Goal: Submit feedback/report problem

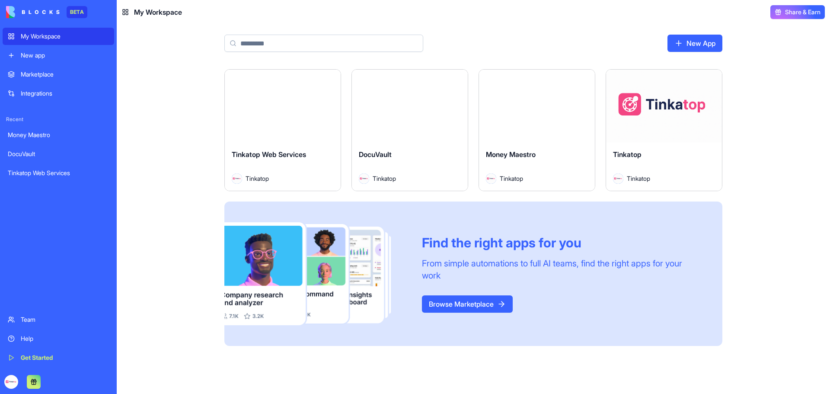
click at [658, 120] on div "Launch" at bounding box center [664, 106] width 116 height 73
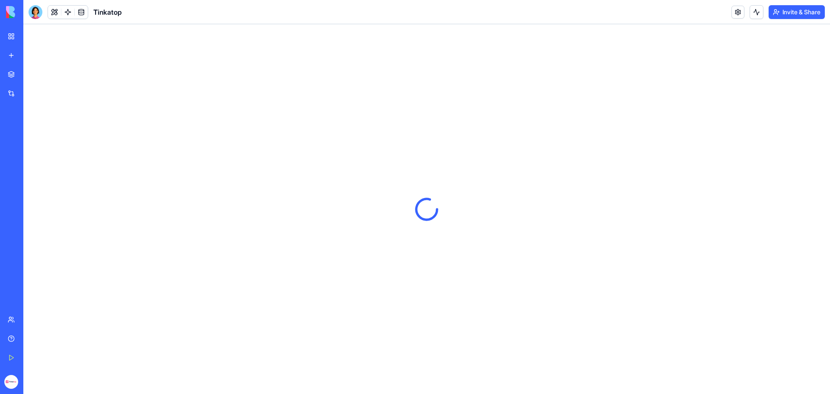
click at [14, 337] on link "Help" at bounding box center [20, 338] width 35 height 17
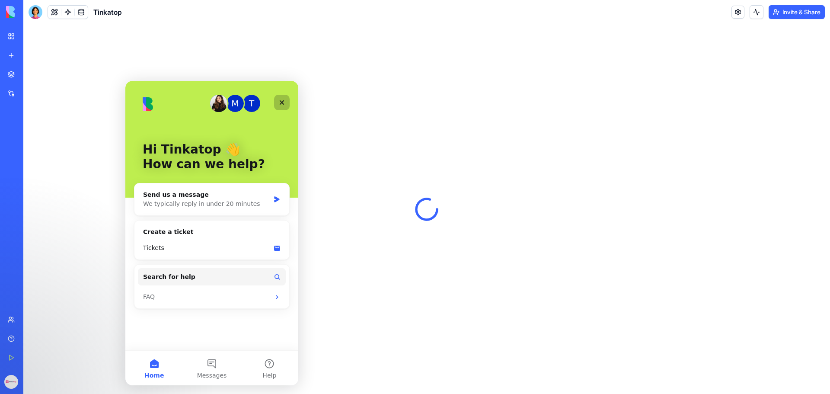
click at [284, 104] on icon "Close" at bounding box center [281, 102] width 7 height 7
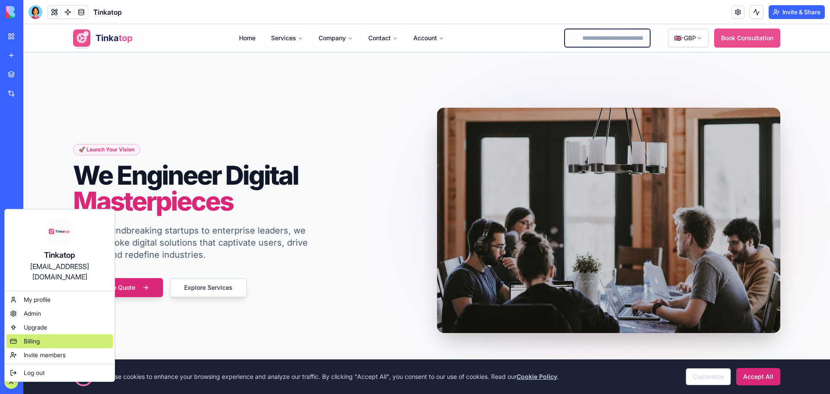
click at [38, 337] on span "Billing" at bounding box center [32, 341] width 16 height 9
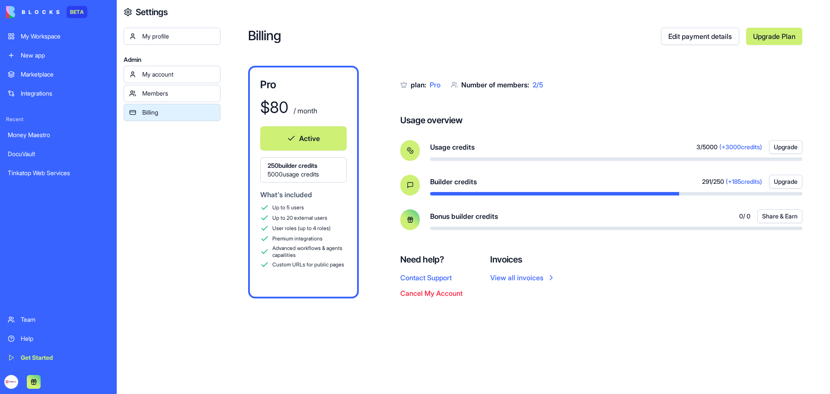
click at [50, 40] on div "My Workspace" at bounding box center [65, 36] width 88 height 9
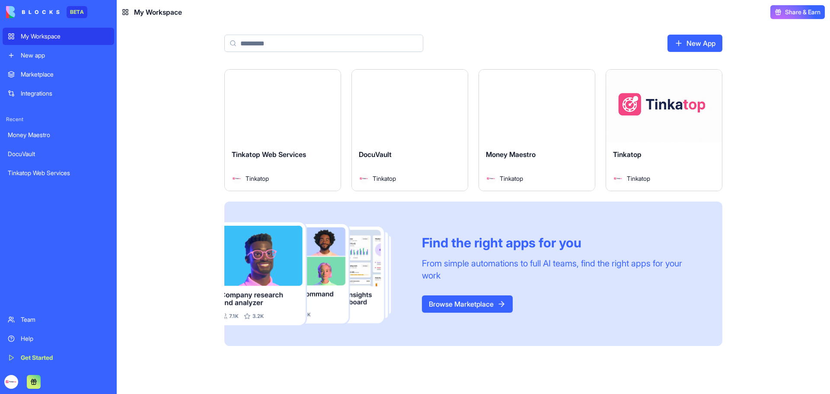
click at [648, 116] on div "Launch" at bounding box center [664, 106] width 116 height 73
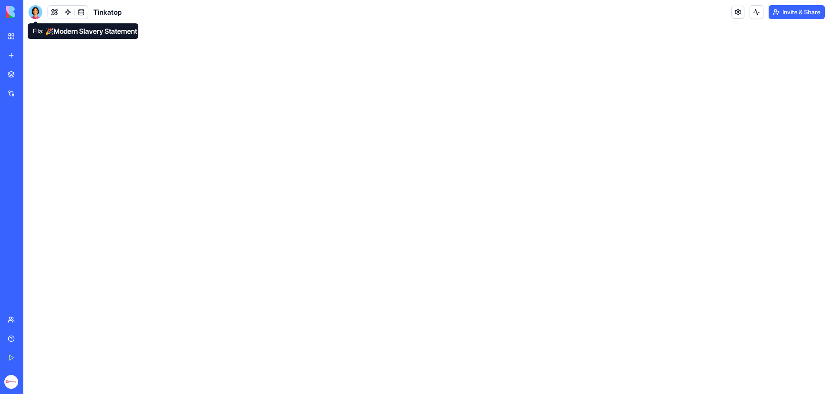
click at [37, 14] on div at bounding box center [36, 12] width 14 height 14
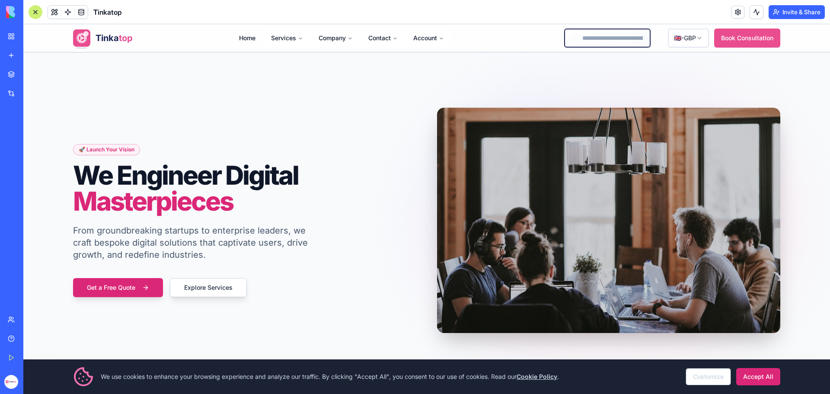
click at [35, 10] on div at bounding box center [36, 12] width 14 height 14
click at [39, 14] on div at bounding box center [36, 12] width 14 height 14
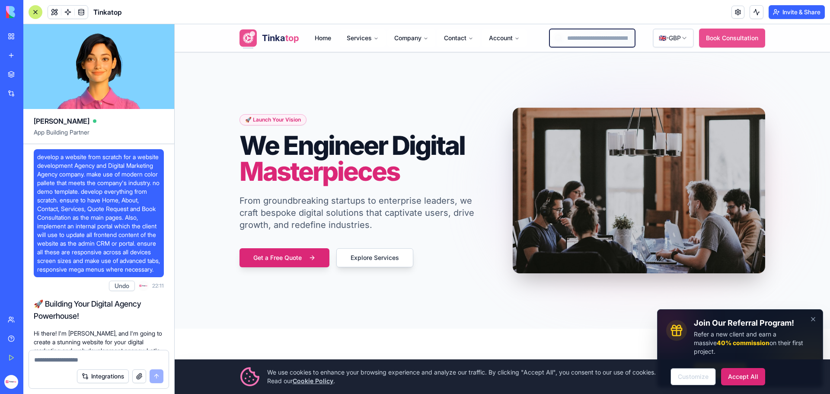
scroll to position [172605, 0]
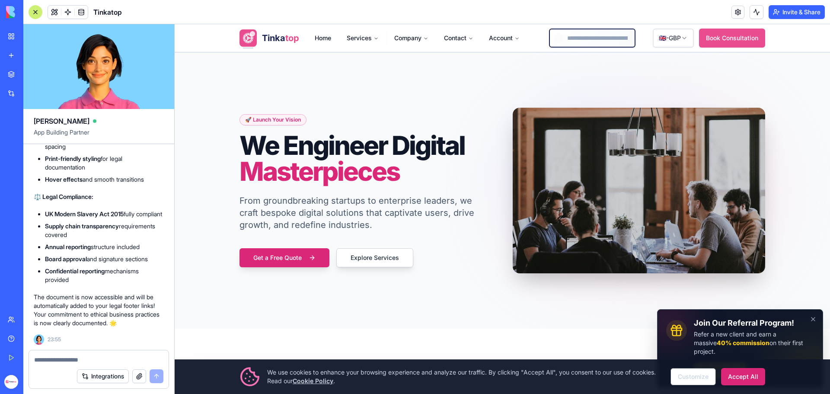
click at [140, 373] on button "button" at bounding box center [139, 376] width 14 height 14
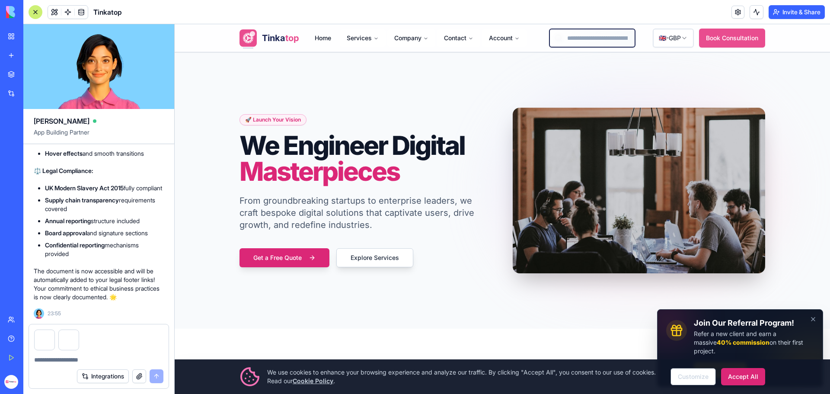
click at [78, 361] on textarea at bounding box center [98, 359] width 129 height 9
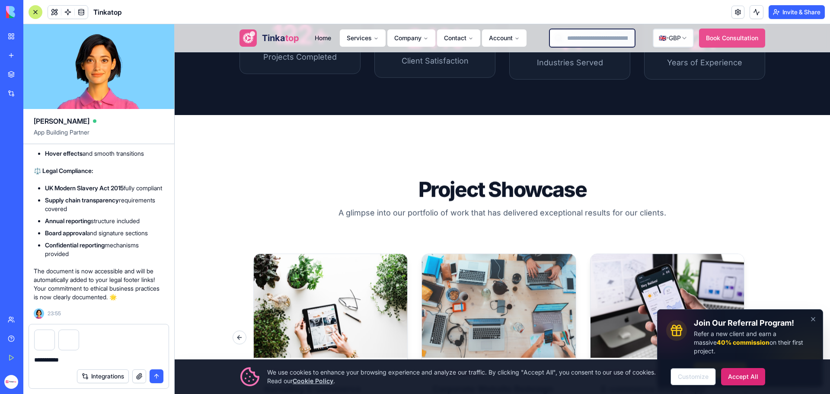
scroll to position [1842, 0]
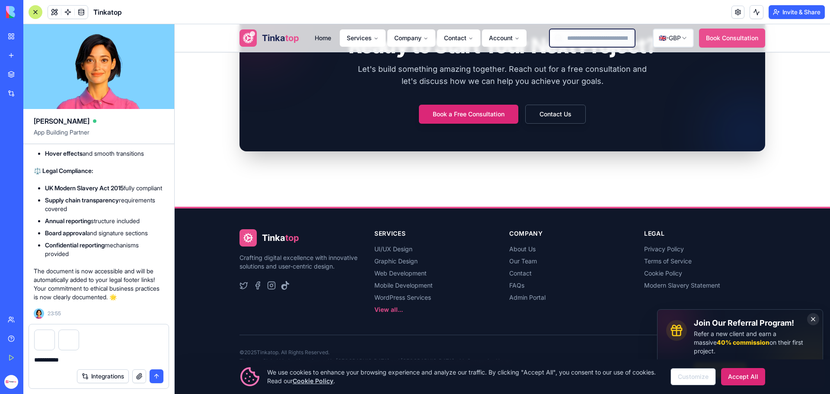
click at [807, 325] on button "Dismiss" at bounding box center [813, 319] width 12 height 12
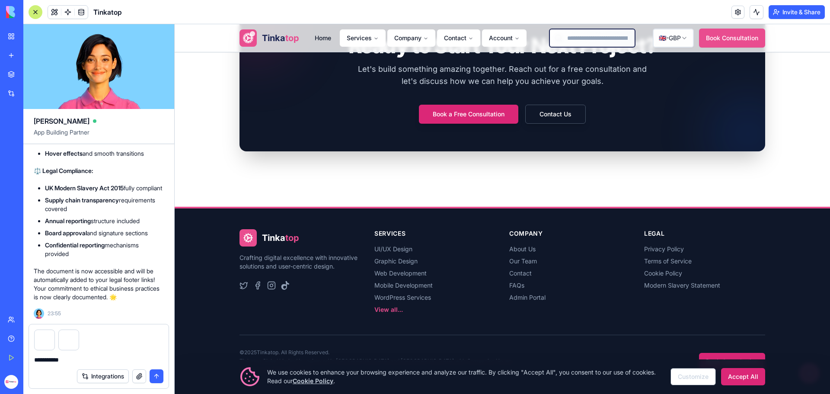
click at [731, 377] on button "Accept All" at bounding box center [743, 376] width 44 height 17
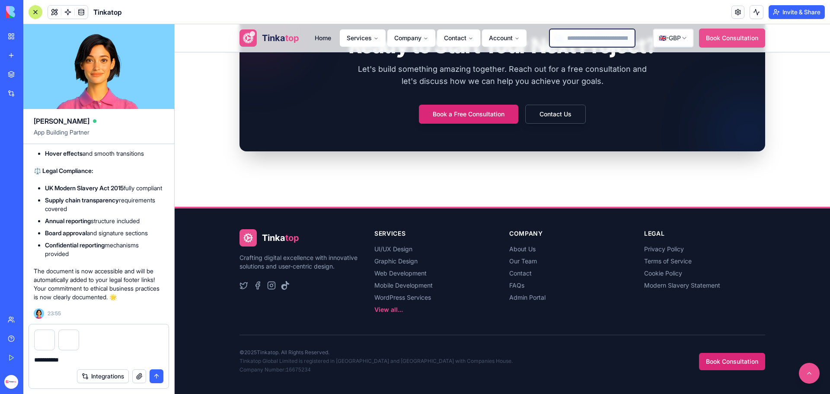
click at [77, 358] on textarea "**********" at bounding box center [98, 359] width 129 height 9
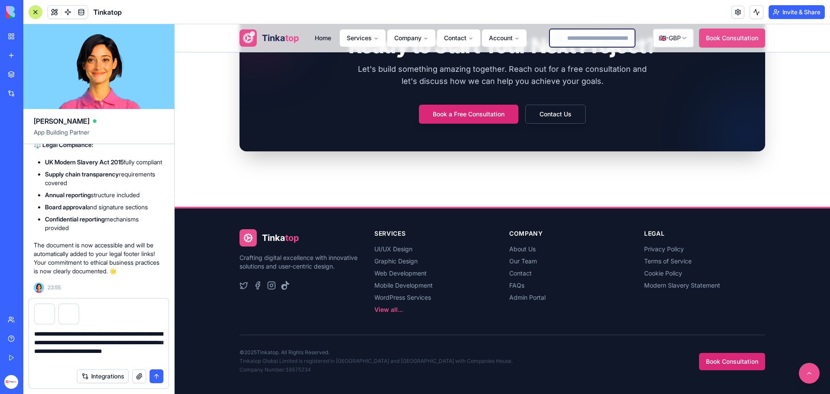
type textarea "**********"
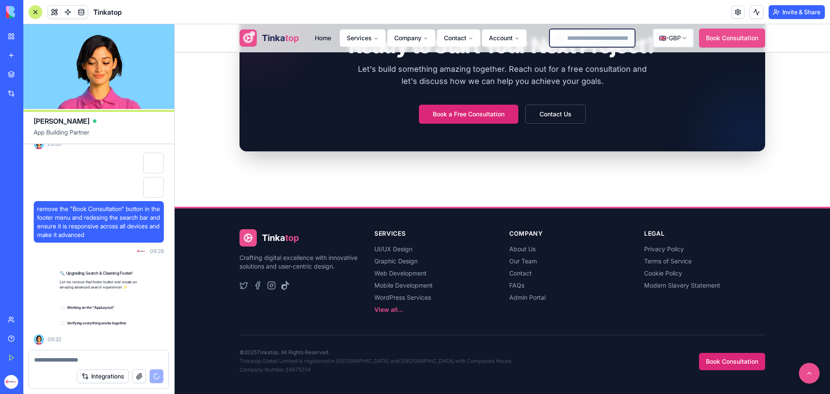
scroll to position [172800, 0]
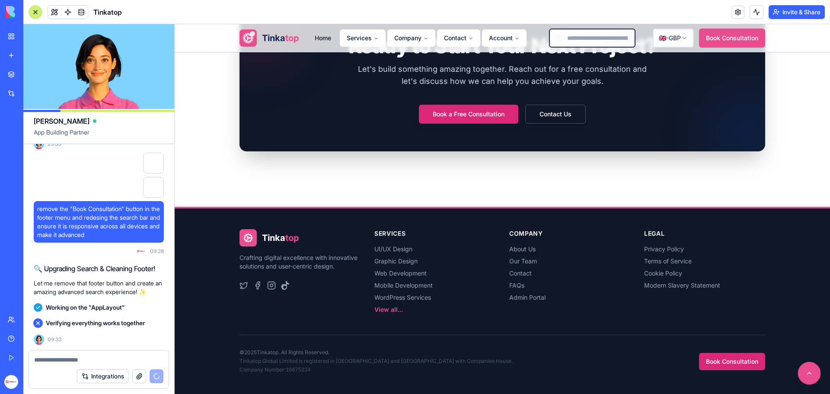
click at [802, 377] on button at bounding box center [809, 373] width 23 height 23
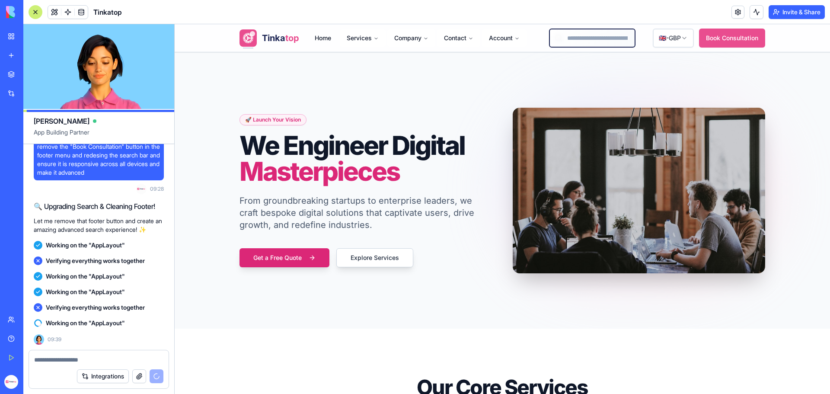
scroll to position [172819, 0]
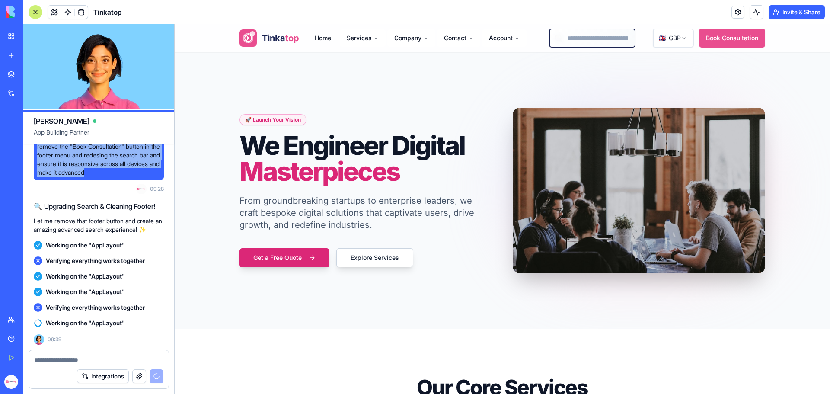
drag, startPoint x: 127, startPoint y: 217, endPoint x: 37, endPoint y: 189, distance: 94.3
click at [37, 177] on span "remove the "Book Consultation" button in the footer menu and redesing the searc…" at bounding box center [98, 159] width 123 height 35
copy span "remove the "Book Consultation" button in the footer menu and redesing the searc…"
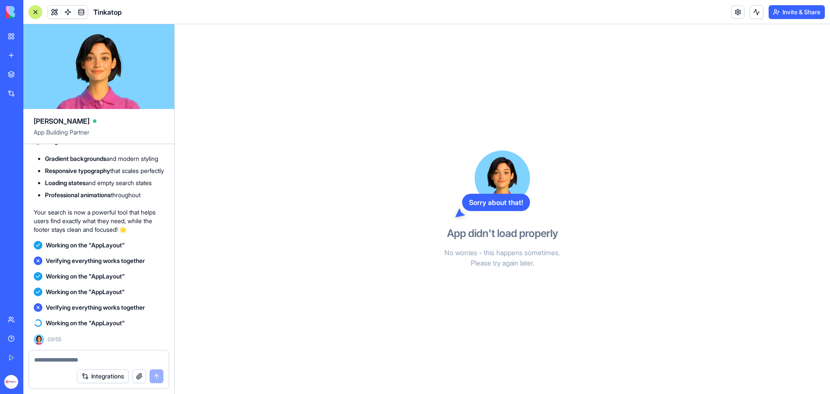
scroll to position [173075, 0]
drag, startPoint x: 194, startPoint y: 44, endPoint x: 809, endPoint y: 351, distance: 687.5
click at [0, 0] on div "1424x710 frames : 0 0 / 15 secs" at bounding box center [0, 0] width 0 height 0
click at [0, 0] on circle at bounding box center [0, 0] width 0 height 0
click at [0, 0] on img at bounding box center [0, 0] width 0 height 0
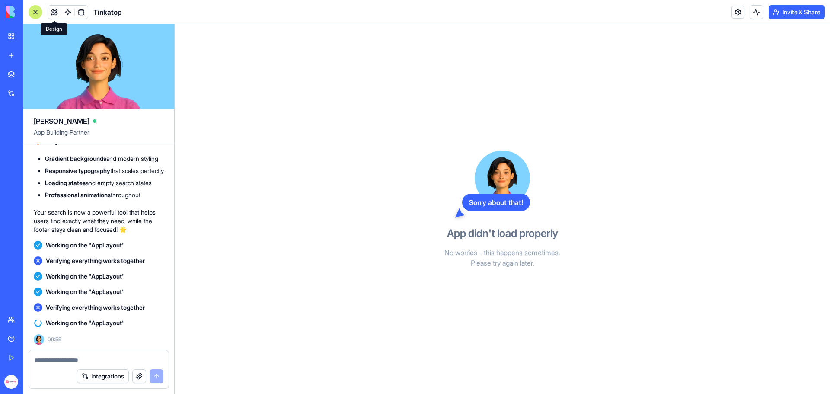
click at [54, 15] on button at bounding box center [54, 12] width 13 height 13
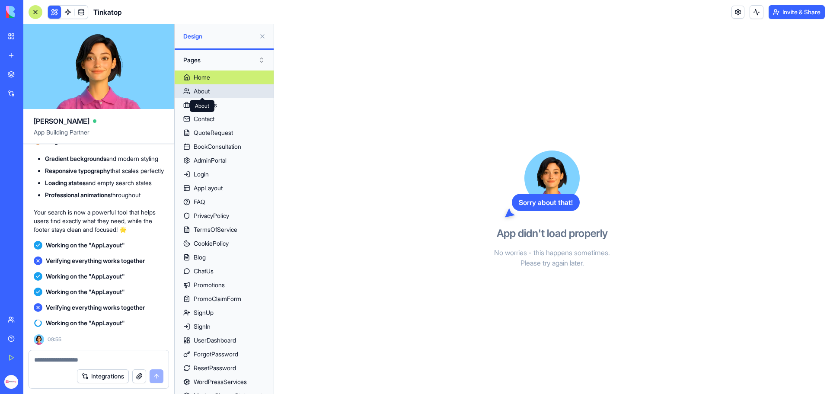
click at [205, 92] on div "About" at bounding box center [202, 91] width 16 height 9
click at [205, 77] on div "Home" at bounding box center [202, 77] width 16 height 9
click at [263, 35] on button at bounding box center [262, 36] width 14 height 14
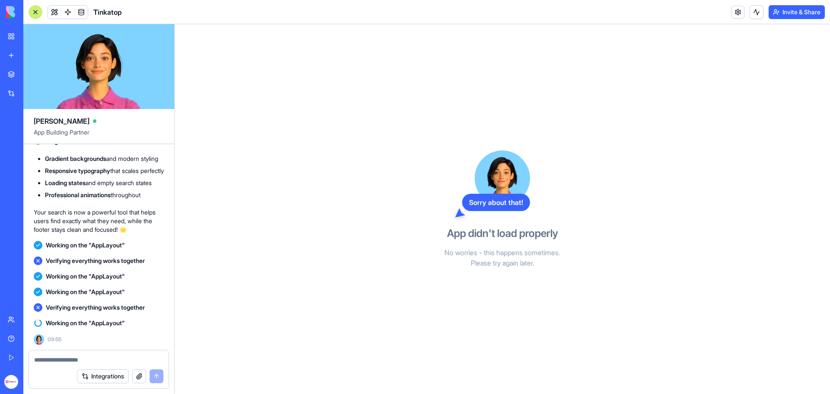
click at [142, 378] on button "button" at bounding box center [139, 376] width 14 height 14
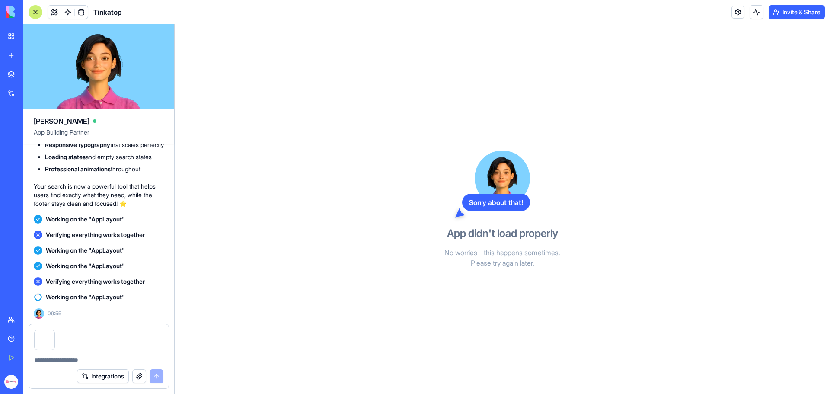
click at [67, 359] on textarea at bounding box center [98, 359] width 129 height 9
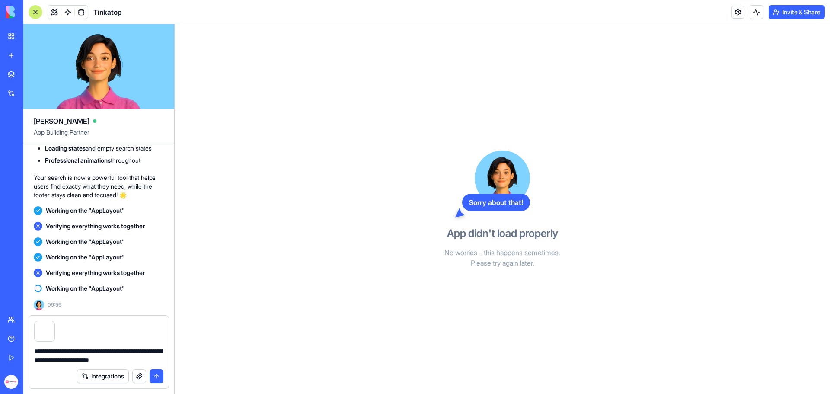
type textarea "**********"
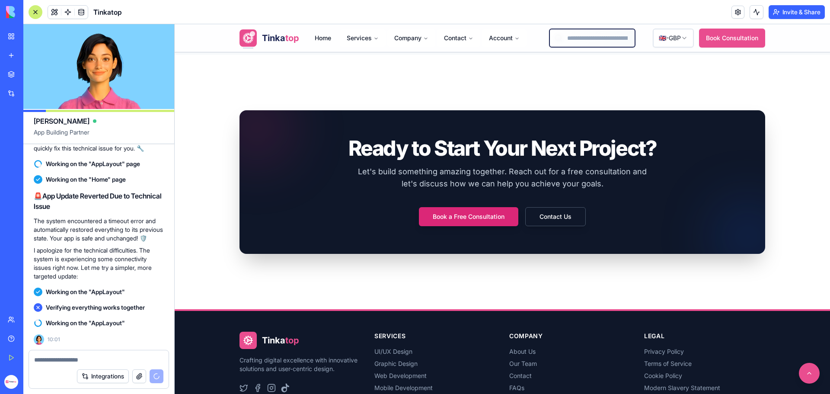
scroll to position [1842, 0]
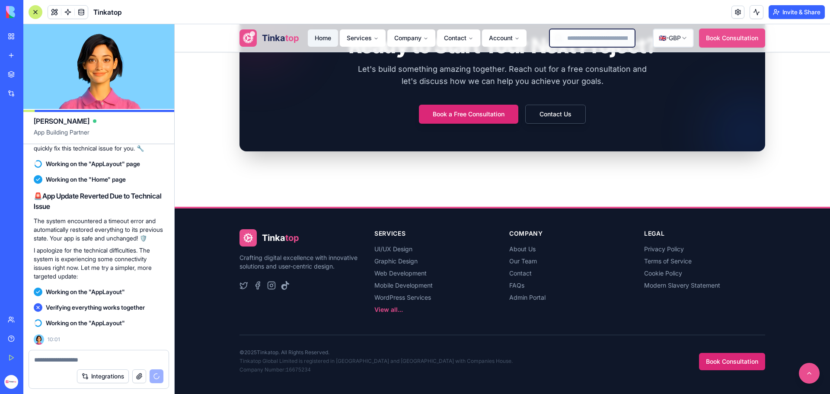
click at [310, 38] on link "Home" at bounding box center [323, 37] width 30 height 17
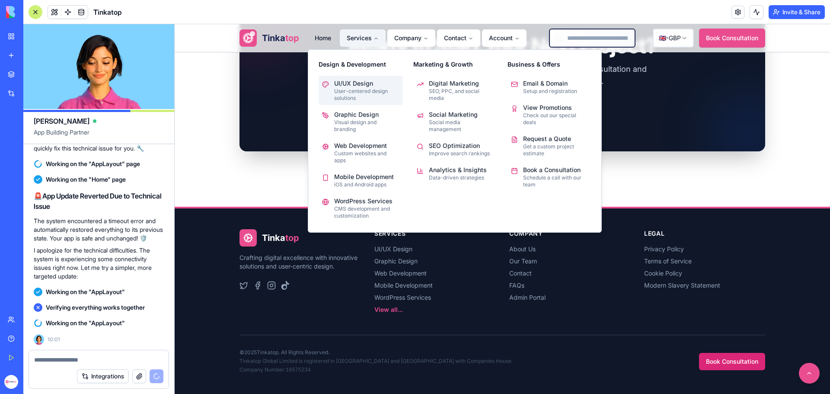
click at [353, 89] on p "User-centered design solutions" at bounding box center [366, 95] width 65 height 14
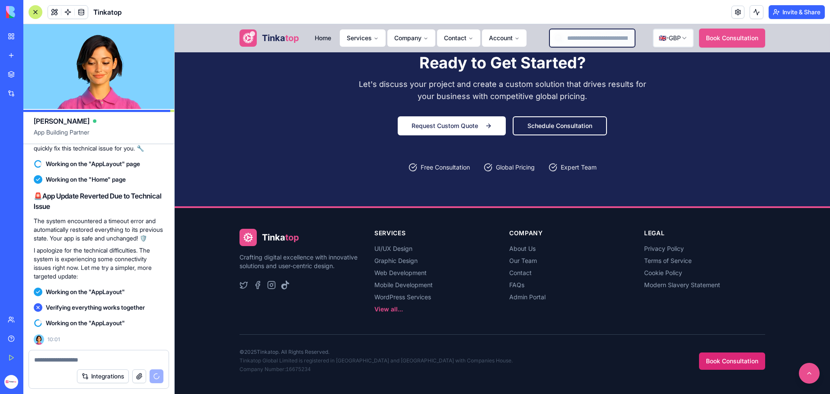
scroll to position [1243, 0]
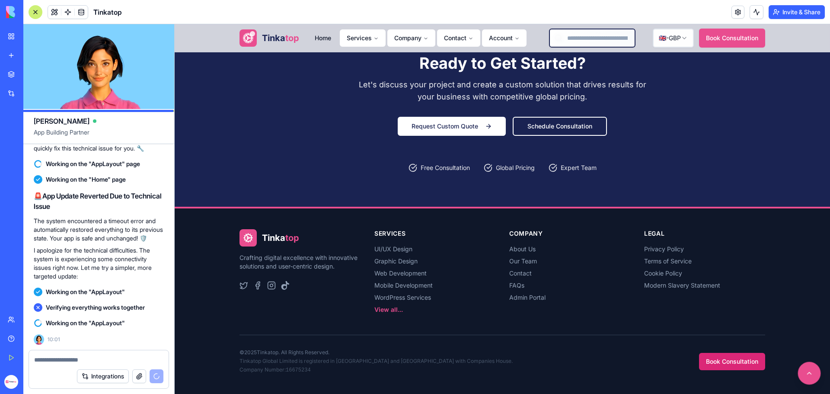
click at [801, 368] on button at bounding box center [809, 373] width 23 height 23
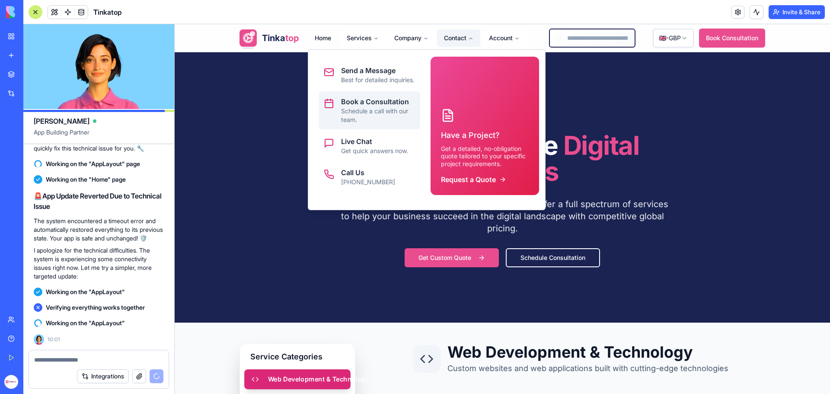
click at [344, 107] on p "Book a Consultation" at bounding box center [378, 101] width 74 height 10
